Goal: Task Accomplishment & Management: Manage account settings

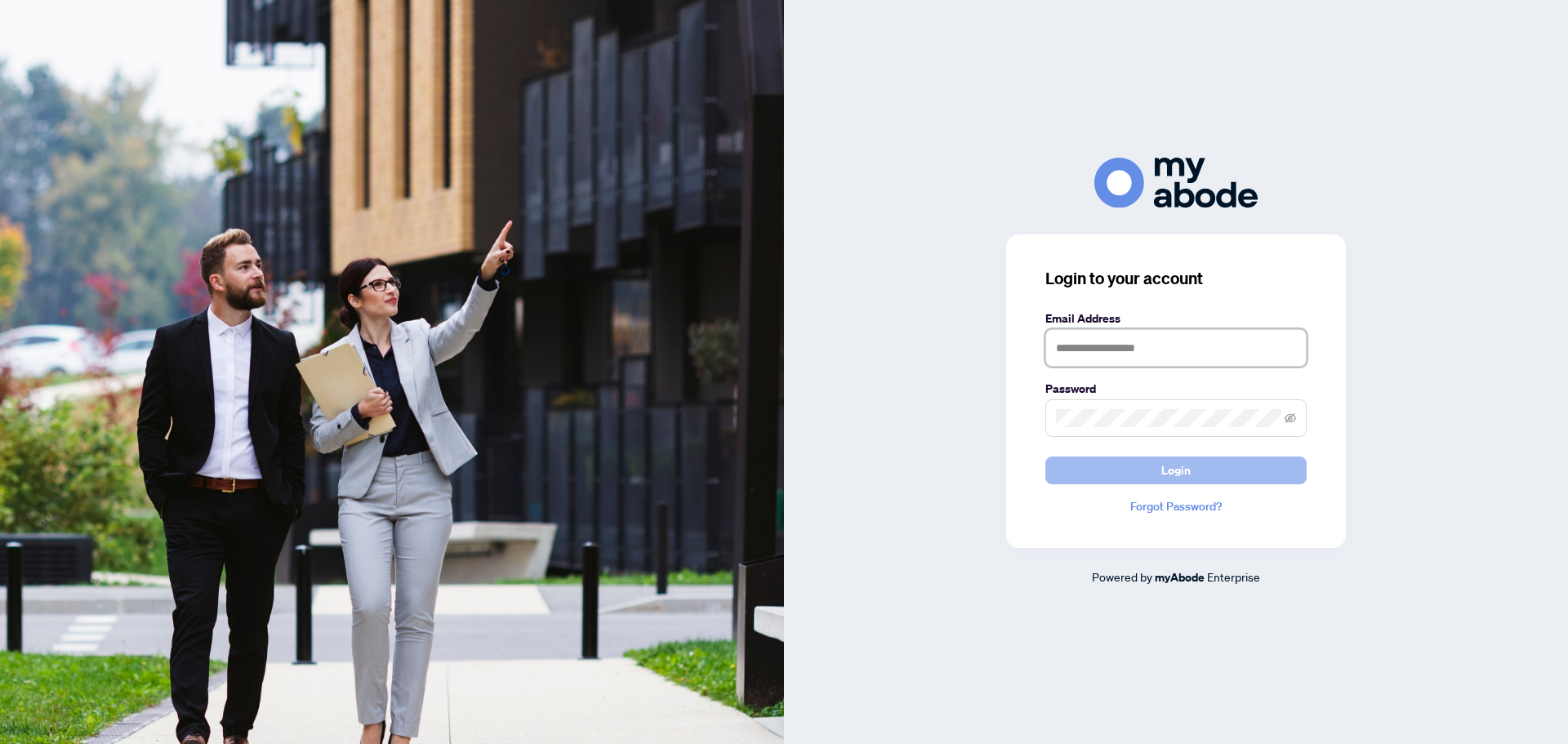
type input "**********"
click at [1152, 470] on button "Login" at bounding box center [1176, 470] width 262 height 28
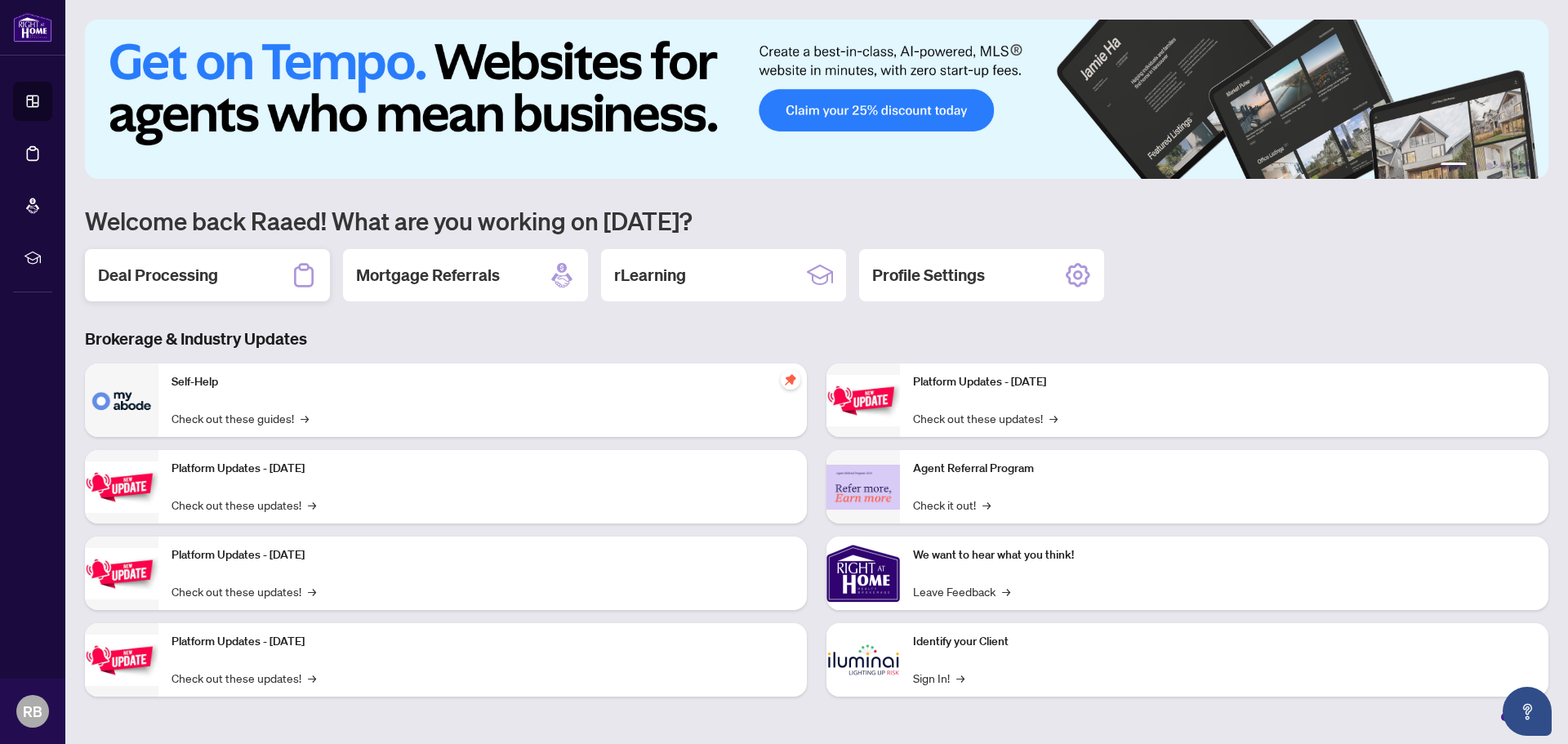
click at [173, 277] on h2 "Deal Processing" at bounding box center [158, 275] width 120 height 23
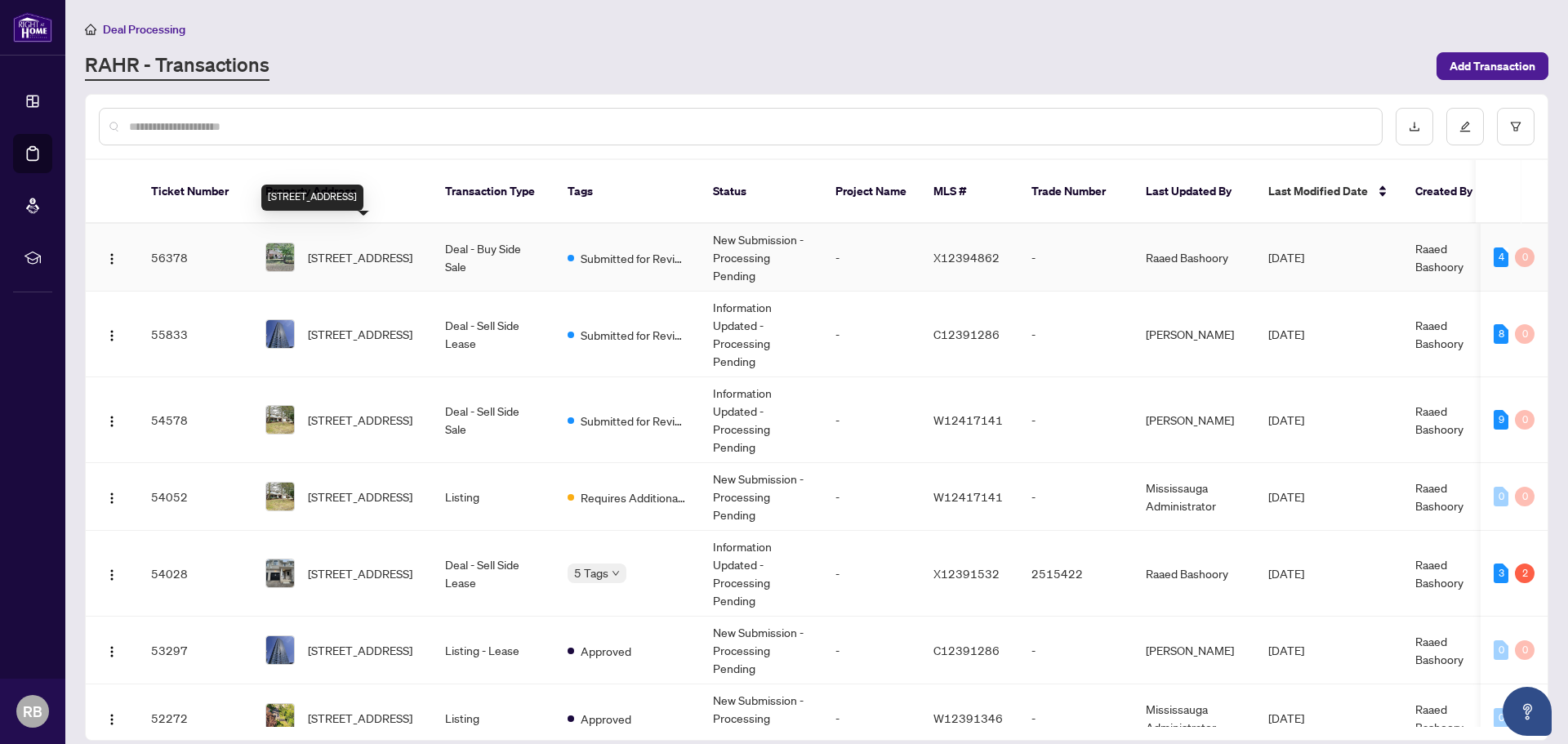
click at [343, 248] on span "[STREET_ADDRESS]" at bounding box center [360, 257] width 104 height 18
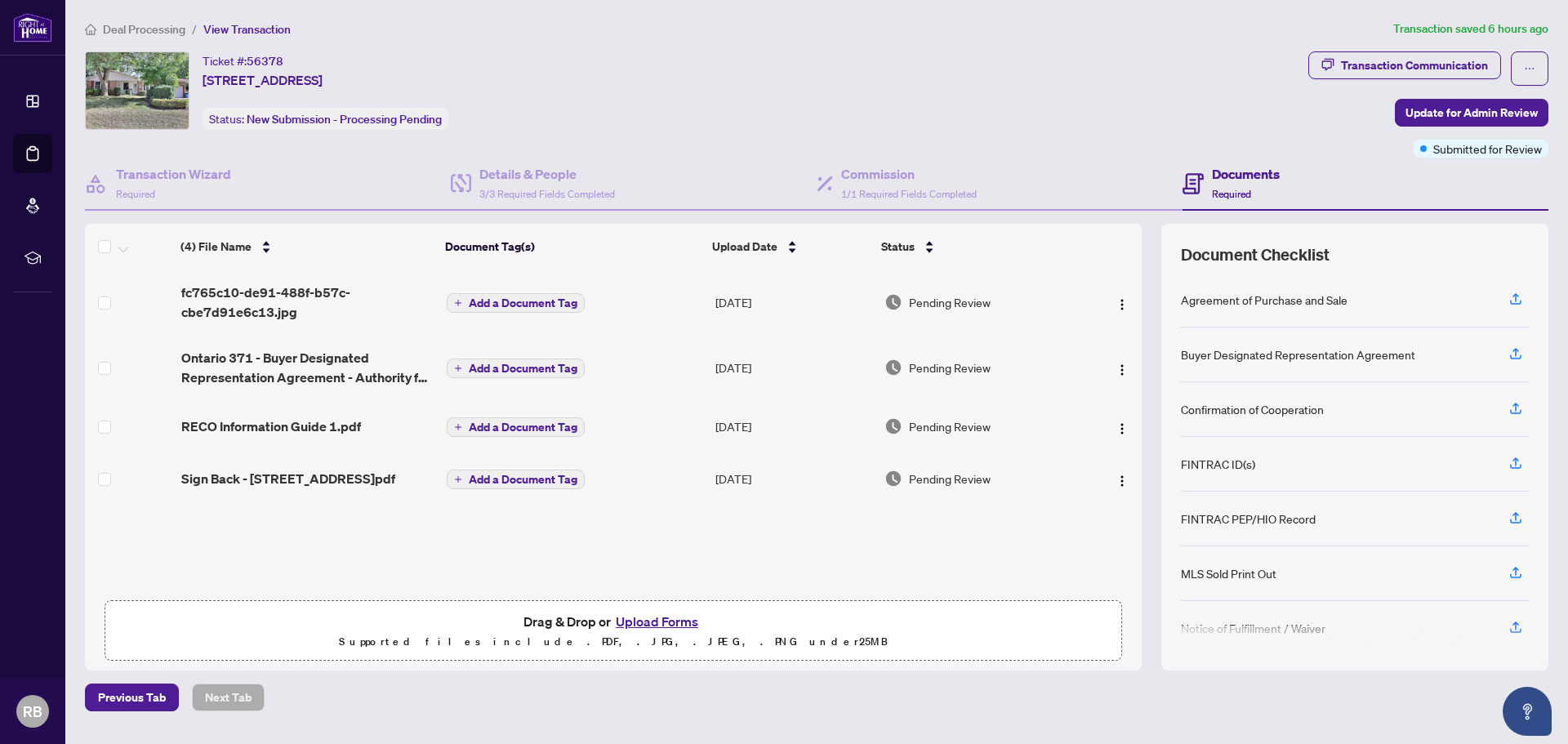
click at [655, 619] on button "Upload Forms" at bounding box center [658, 621] width 93 height 21
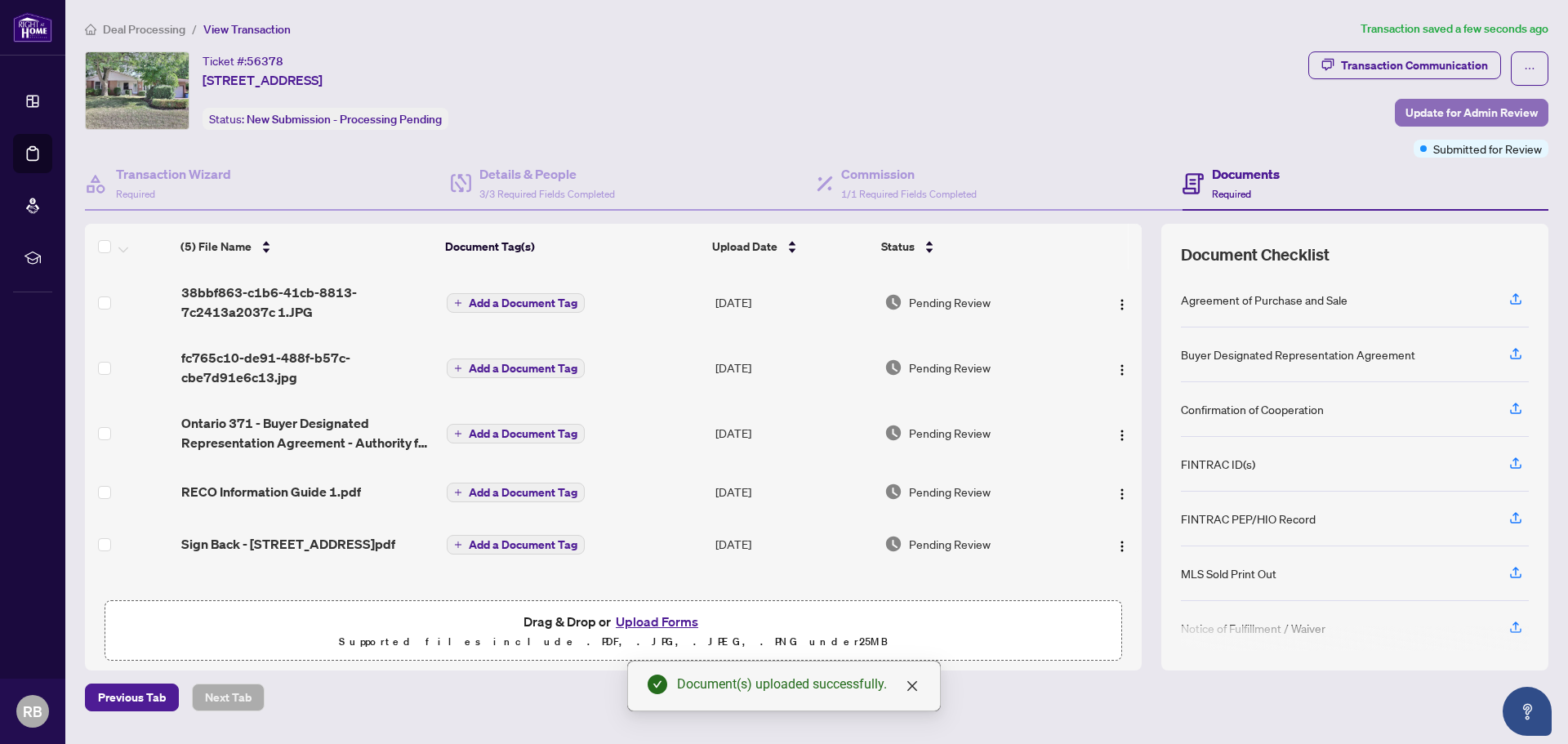
click at [1457, 108] on span "Update for Admin Review" at bounding box center [1471, 112] width 132 height 26
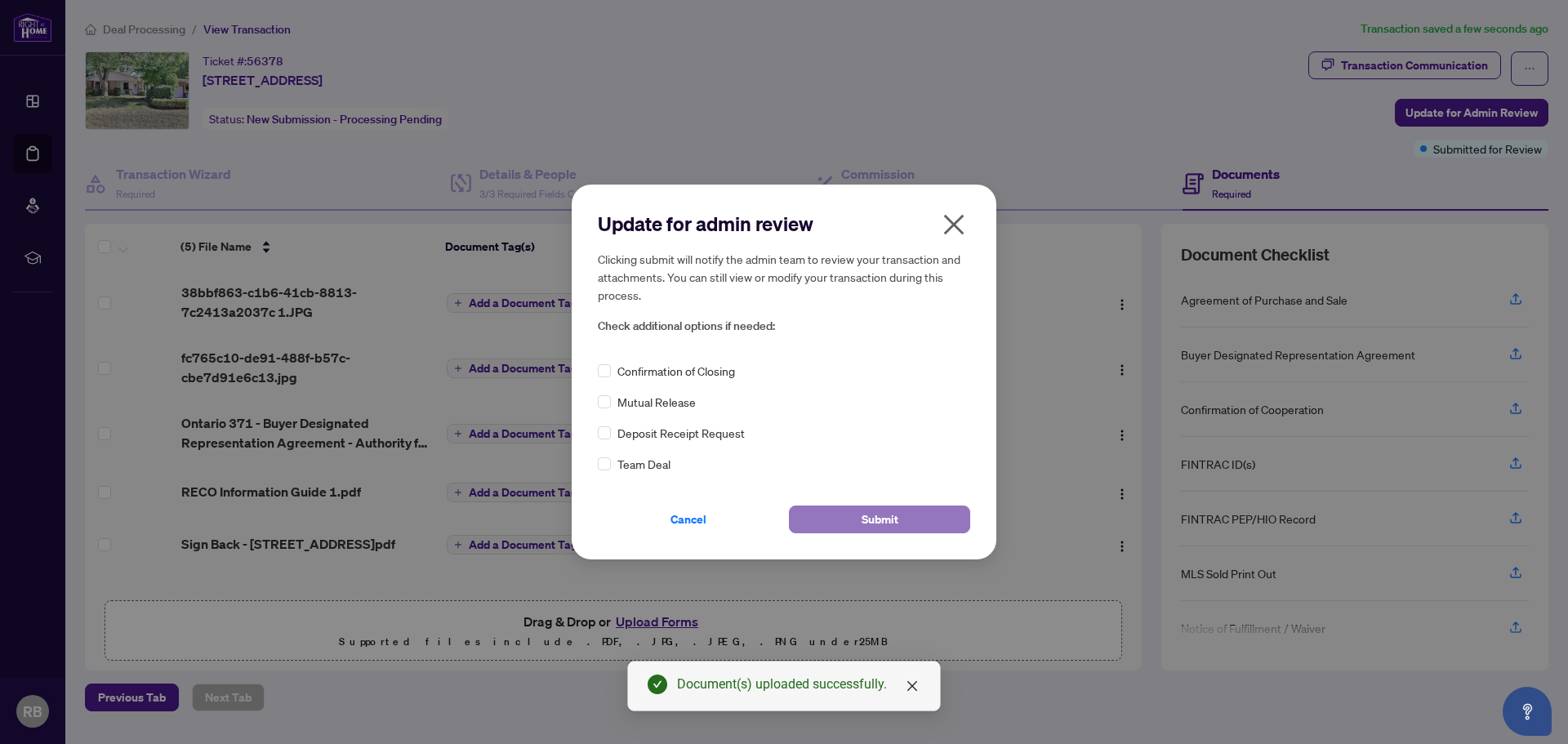
click at [866, 523] on span "Submit" at bounding box center [880, 518] width 37 height 26
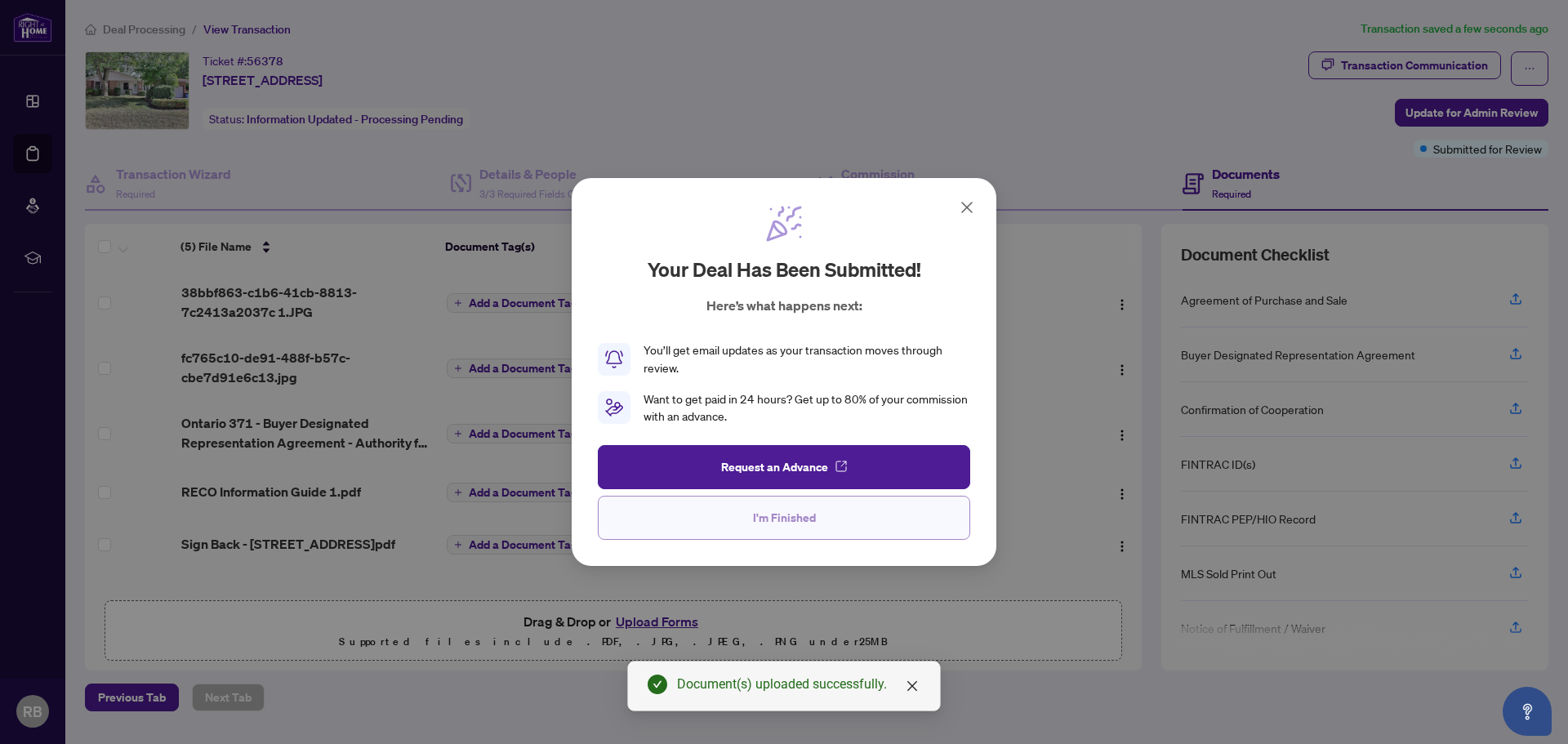
click at [794, 515] on span "I'm Finished" at bounding box center [784, 517] width 63 height 26
